Goal: Information Seeking & Learning: Find specific fact

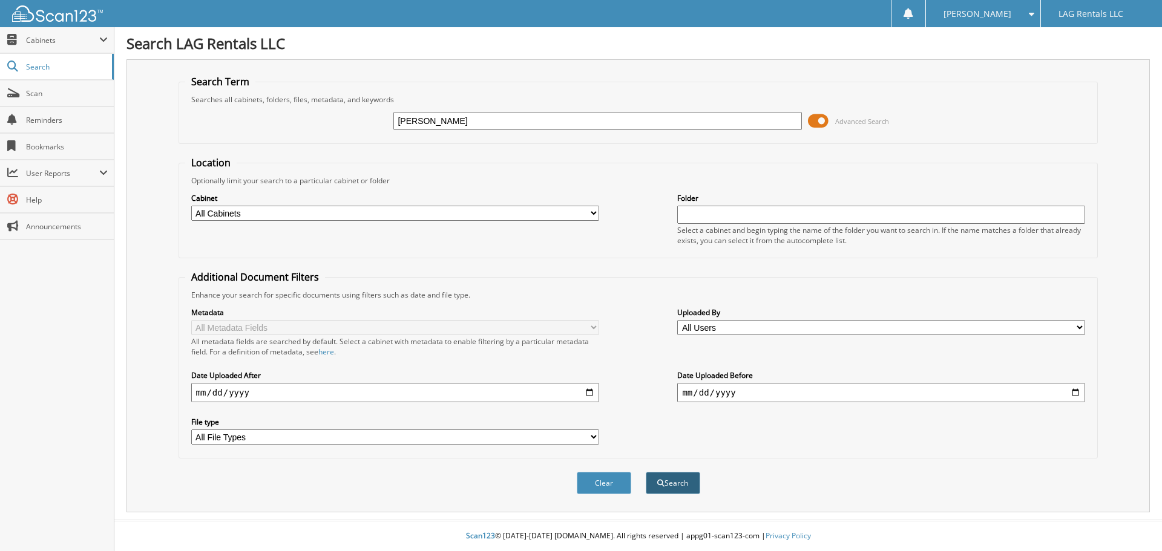
type input "[PERSON_NAME]"
click at [682, 477] on button "Search" at bounding box center [673, 483] width 54 height 22
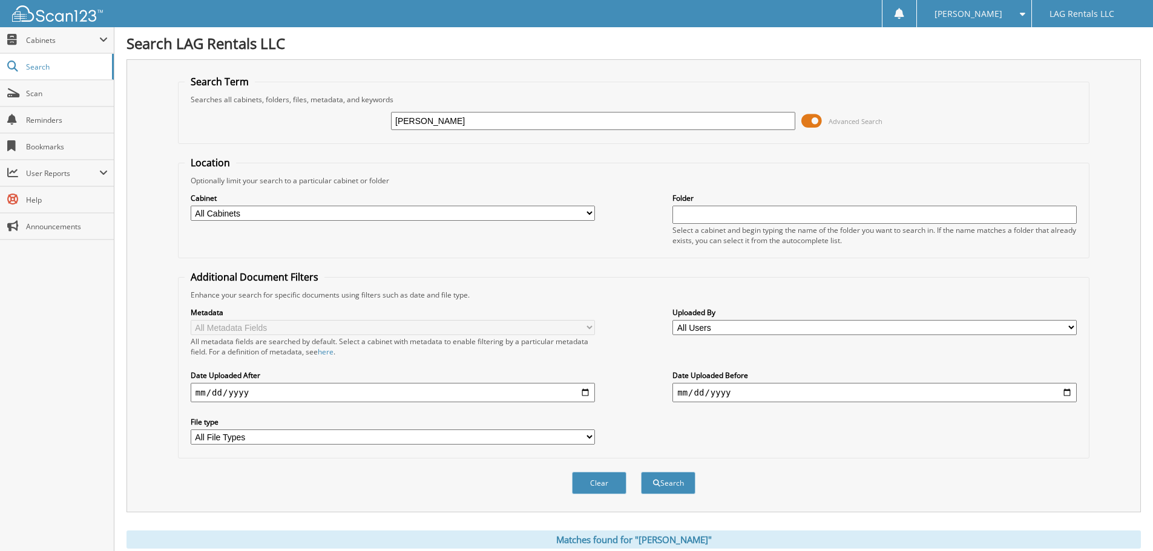
drag, startPoint x: 450, startPoint y: 122, endPoint x: 346, endPoint y: 126, distance: 103.6
click at [364, 126] on div "hillis Advanced Search" at bounding box center [634, 121] width 898 height 33
type input "14820993"
click at [641, 472] on button "Search" at bounding box center [668, 483] width 54 height 22
drag, startPoint x: 453, startPoint y: 120, endPoint x: 372, endPoint y: 120, distance: 80.5
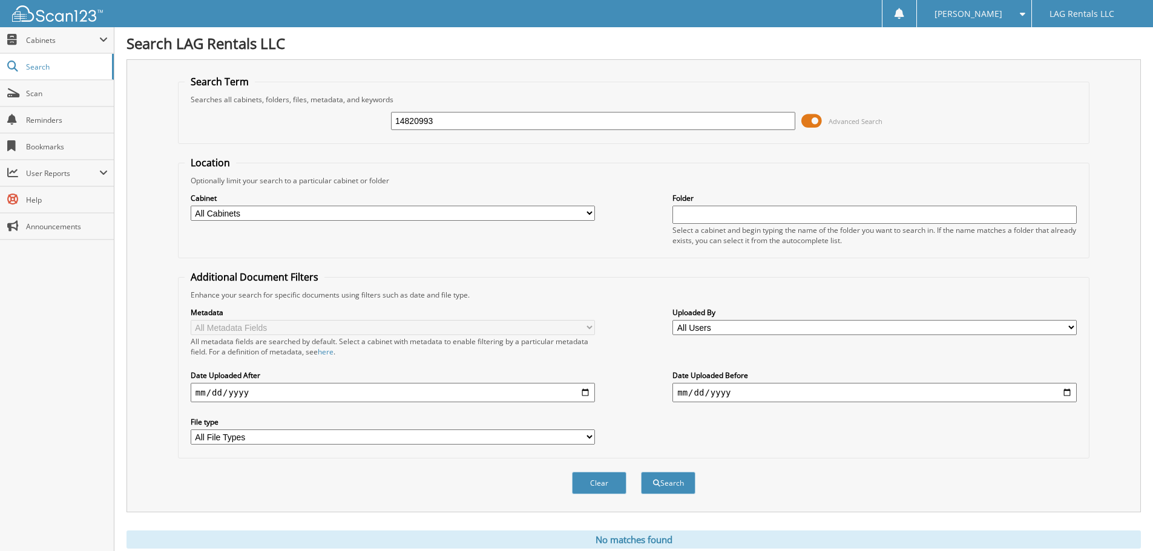
click at [372, 120] on div "14820993 Advanced Search" at bounding box center [634, 121] width 898 height 33
type input "[PERSON_NAME]"
click at [641, 472] on button "Search" at bounding box center [668, 483] width 54 height 22
drag, startPoint x: 431, startPoint y: 119, endPoint x: 377, endPoint y: 121, distance: 54.5
click at [377, 121] on div "[PERSON_NAME] Advanced Search" at bounding box center [634, 121] width 898 height 33
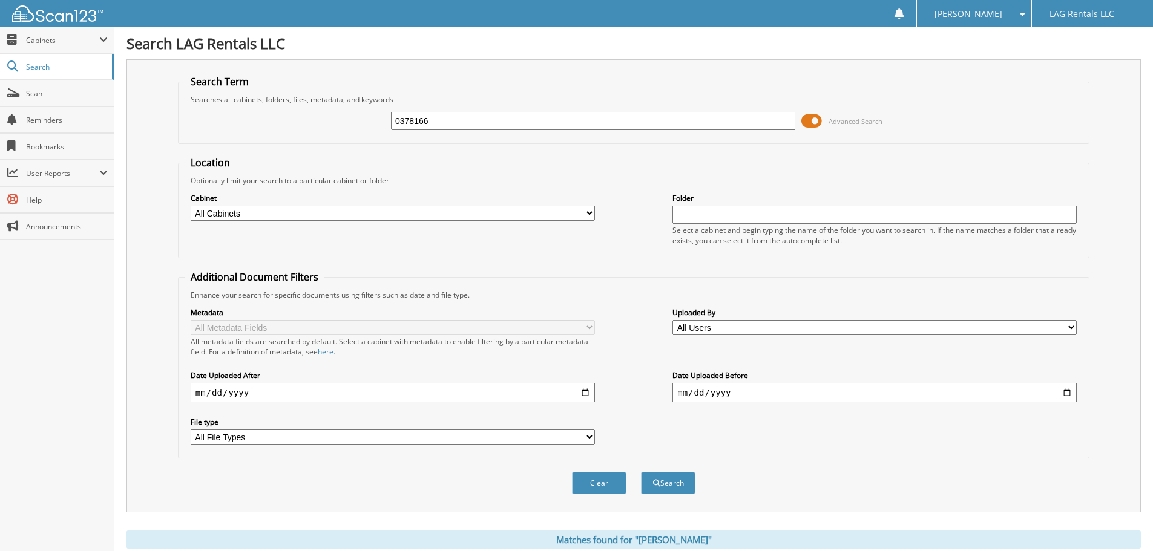
type input "0378166"
click at [641, 472] on button "Search" at bounding box center [668, 483] width 54 height 22
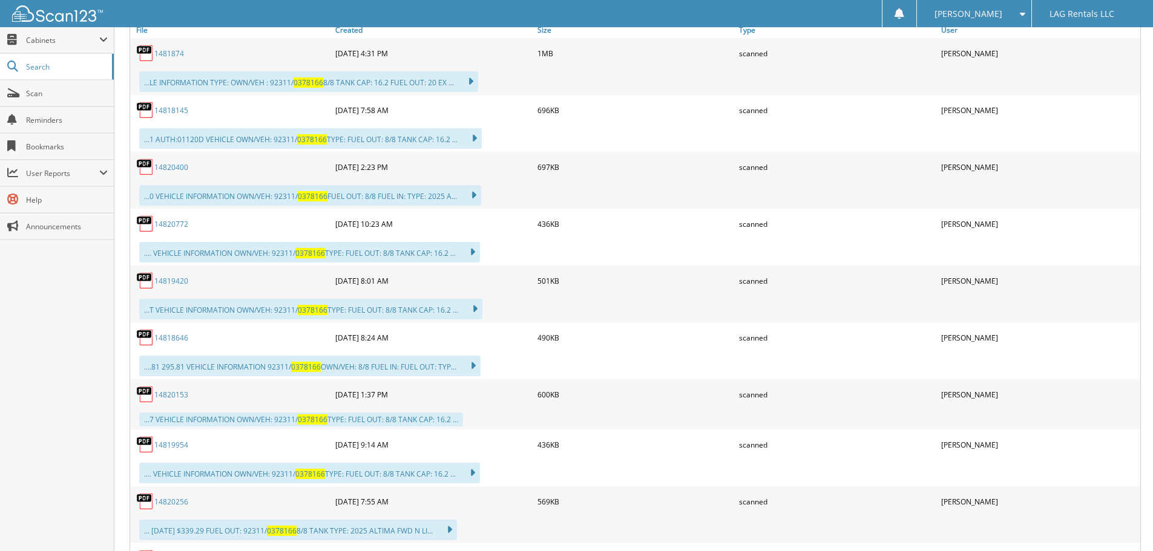
scroll to position [545, 0]
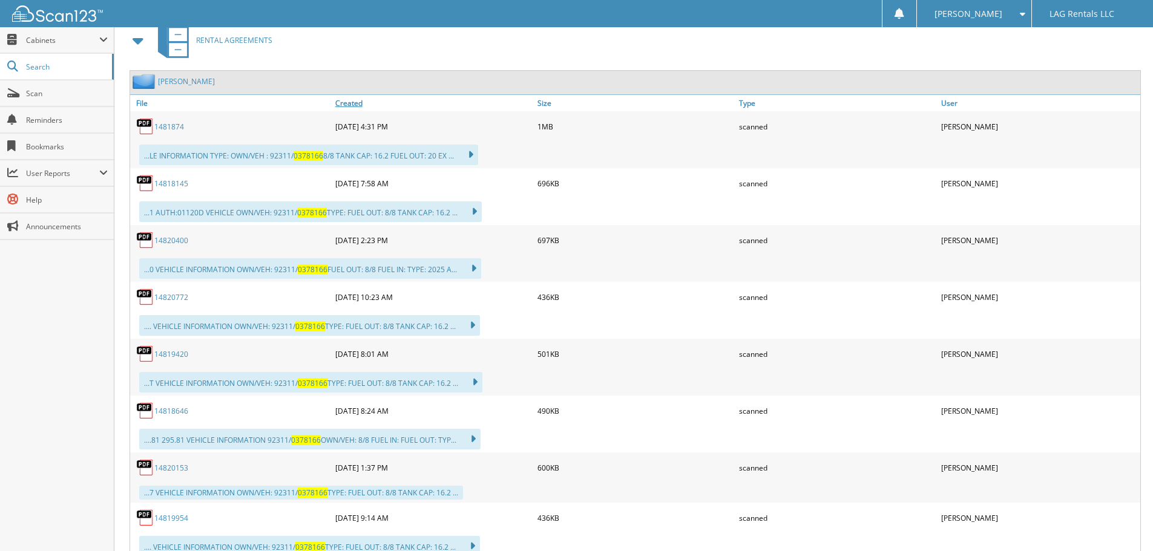
click at [349, 108] on link "Created" at bounding box center [433, 103] width 202 height 16
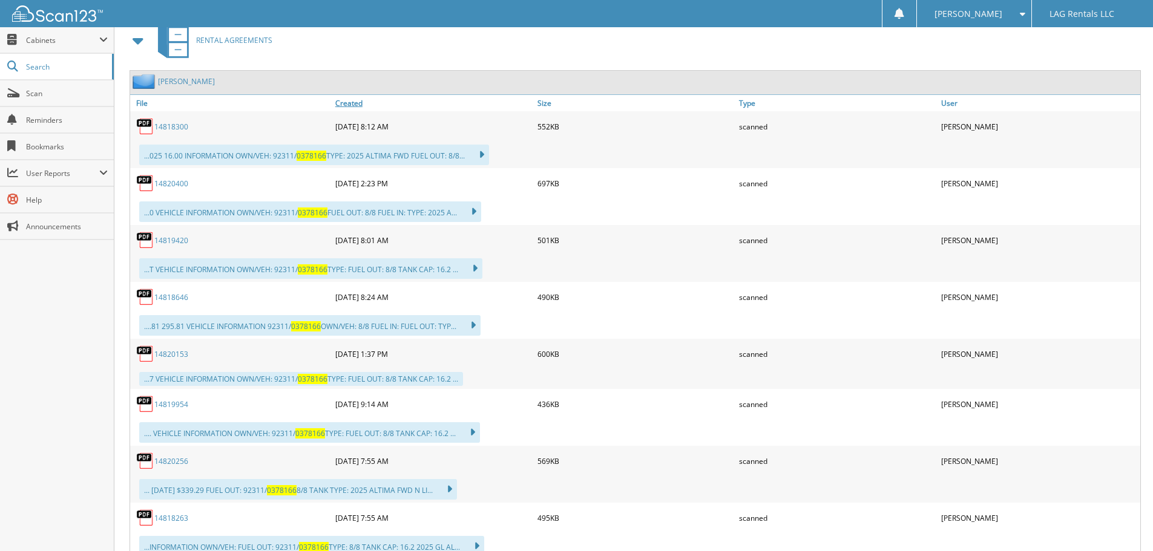
click at [347, 100] on link "Created" at bounding box center [433, 103] width 202 height 16
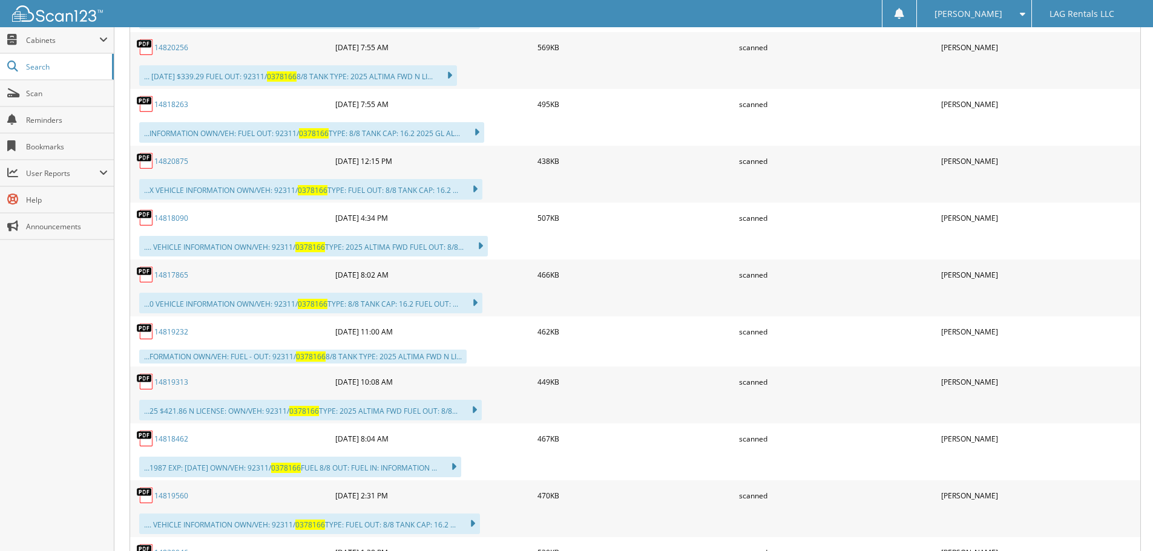
scroll to position [1179, 0]
click at [175, 164] on link "14820875" at bounding box center [171, 162] width 34 height 10
click at [72, 96] on span "Scan" at bounding box center [67, 93] width 82 height 10
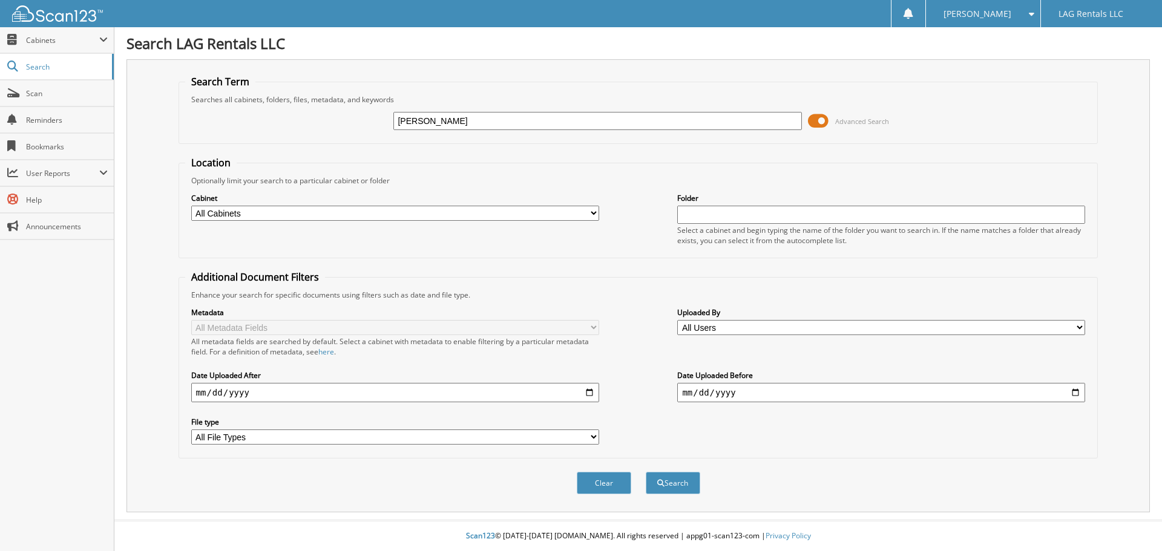
type input "[PERSON_NAME]"
click at [646, 472] on button "Search" at bounding box center [673, 483] width 54 height 22
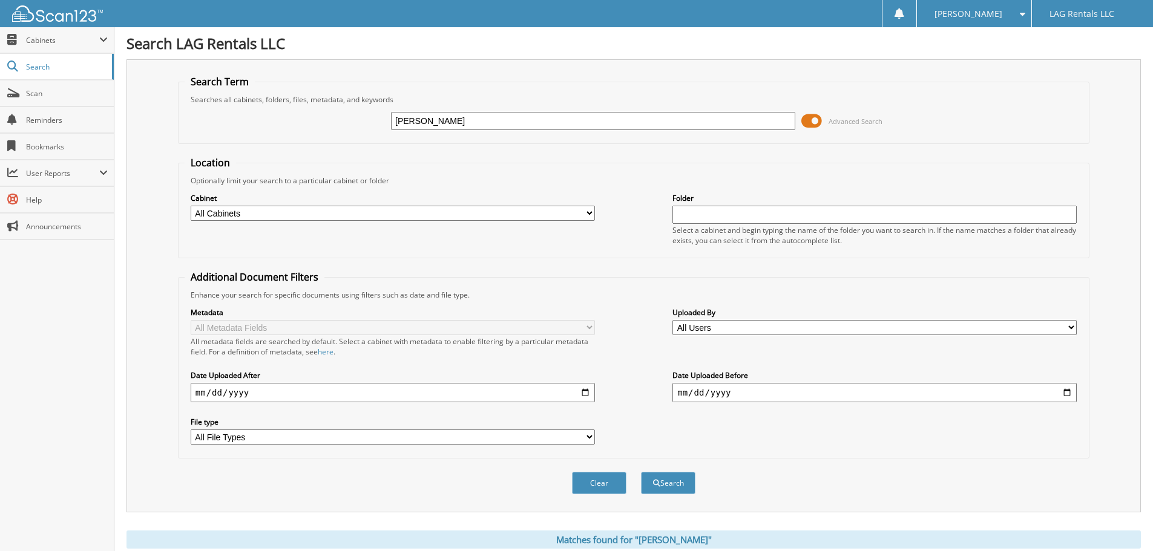
drag, startPoint x: 436, startPoint y: 115, endPoint x: 387, endPoint y: 113, distance: 48.5
click at [387, 113] on div "[PERSON_NAME] Advanced Search" at bounding box center [634, 121] width 898 height 33
type input "[PERSON_NAME]"
click at [641, 472] on button "Search" at bounding box center [668, 483] width 54 height 22
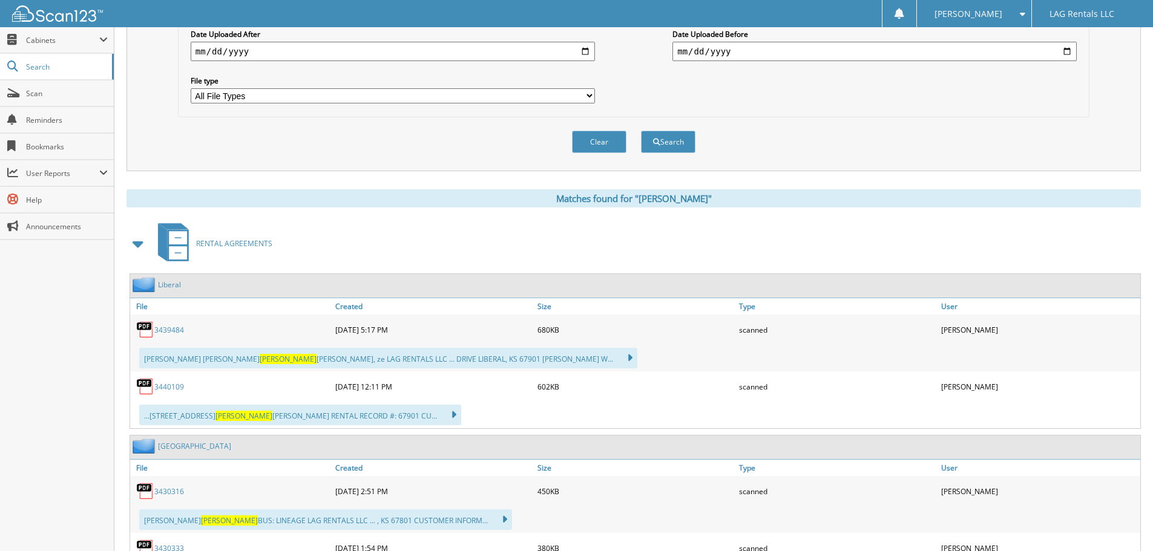
scroll to position [363, 0]
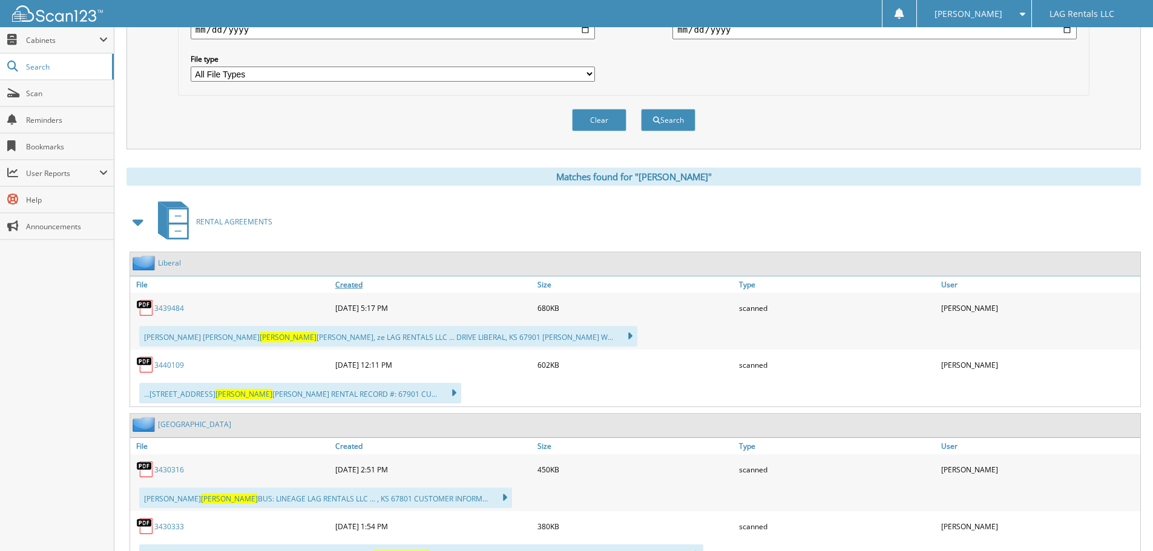
click at [356, 284] on link "Created" at bounding box center [433, 285] width 202 height 16
click at [344, 278] on link "Created" at bounding box center [433, 285] width 202 height 16
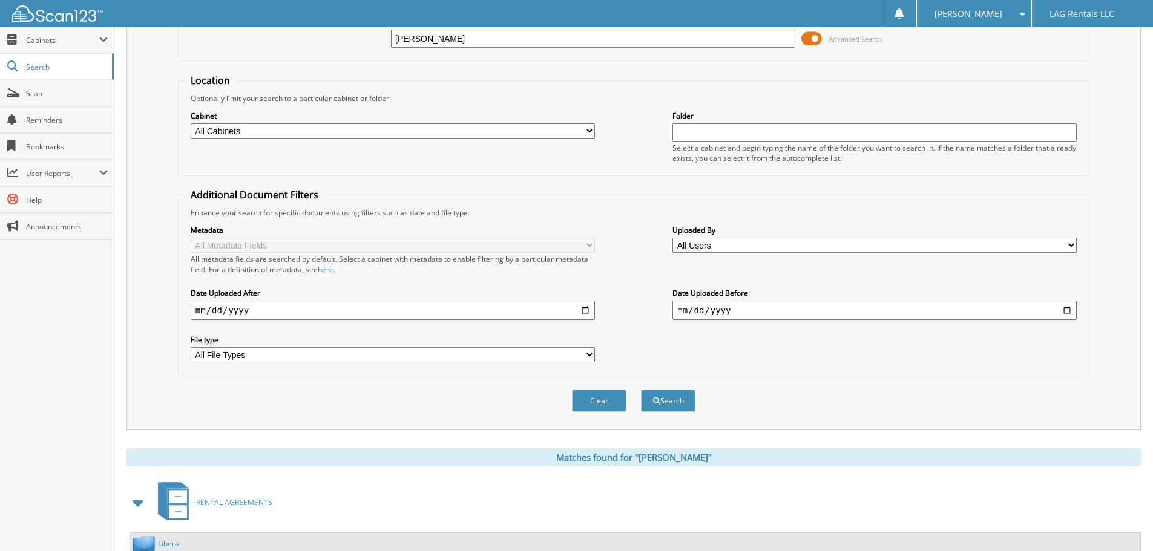
scroll to position [0, 0]
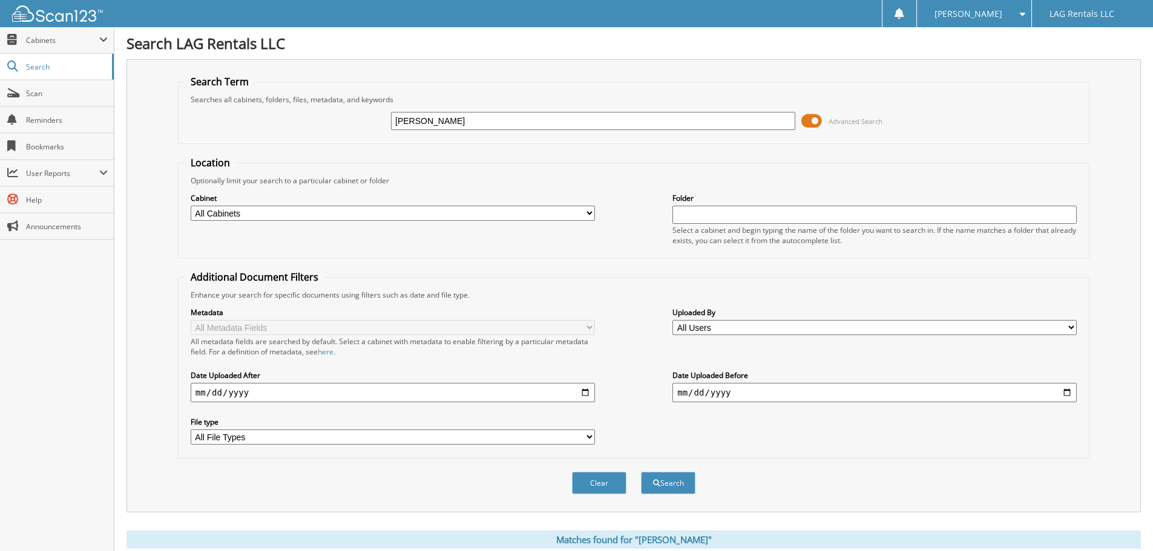
drag, startPoint x: 442, startPoint y: 121, endPoint x: 388, endPoint y: 116, distance: 54.1
click at [389, 116] on div "wendi Advanced Search" at bounding box center [634, 121] width 898 height 33
type input "0378166"
click at [641, 472] on button "Search" at bounding box center [668, 483] width 54 height 22
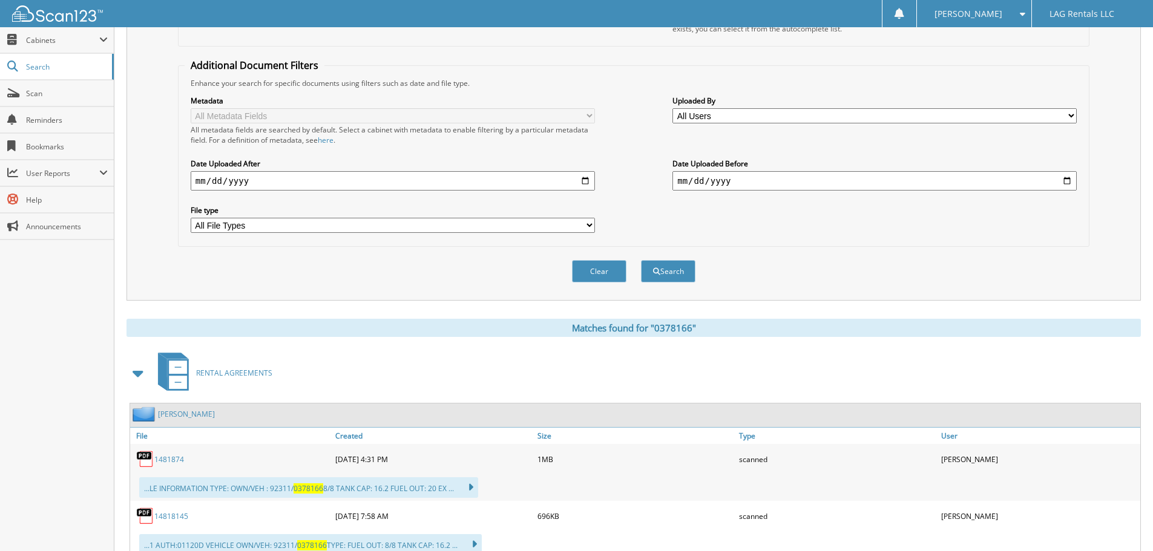
scroll to position [332, 0]
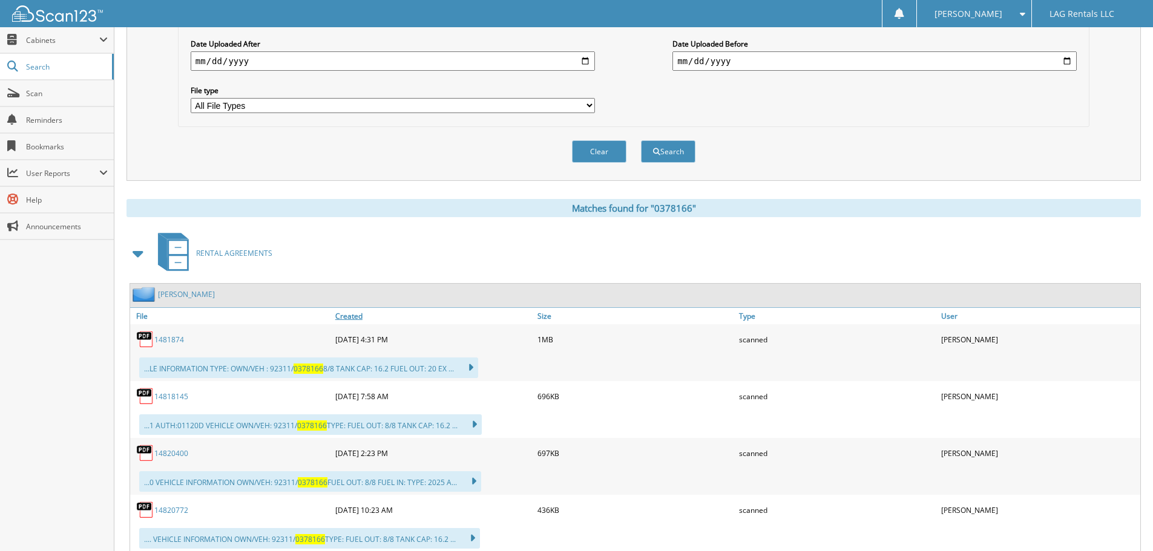
click at [352, 314] on link "Created" at bounding box center [433, 316] width 202 height 16
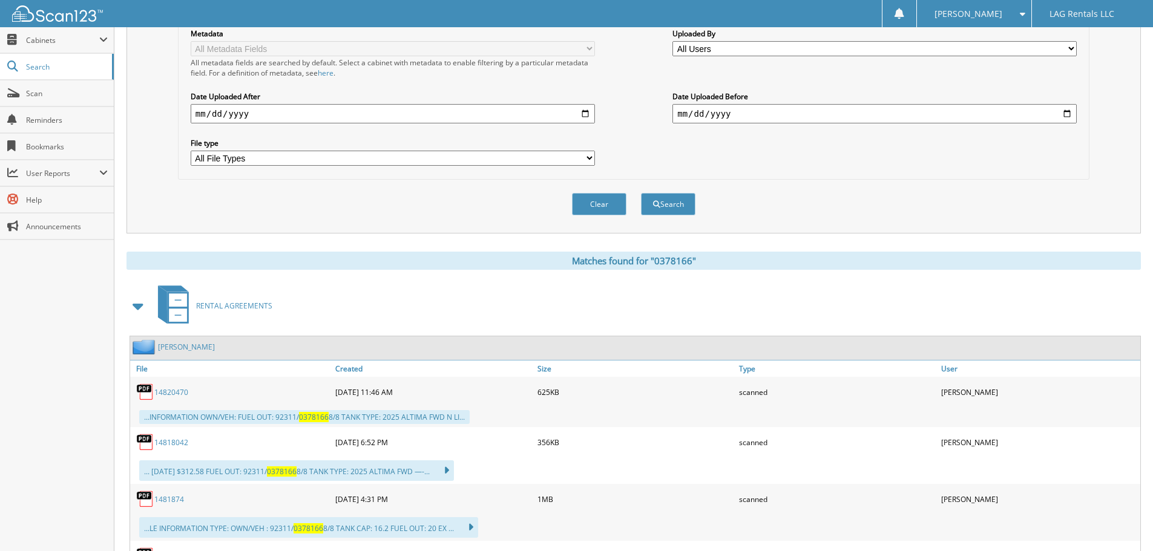
scroll to position [150, 0]
